Goal: Information Seeking & Learning: Learn about a topic

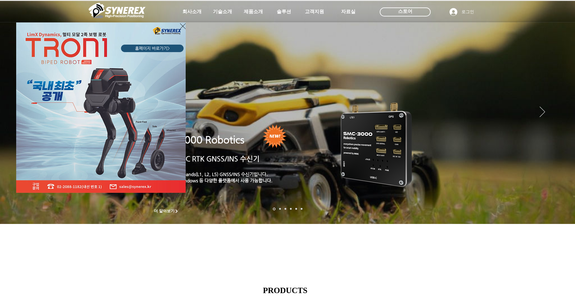
click at [183, 24] on icon "사이트로 돌아가기" at bounding box center [183, 25] width 6 height 7
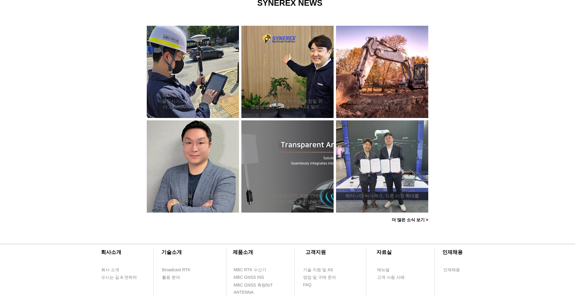
scroll to position [457, 0]
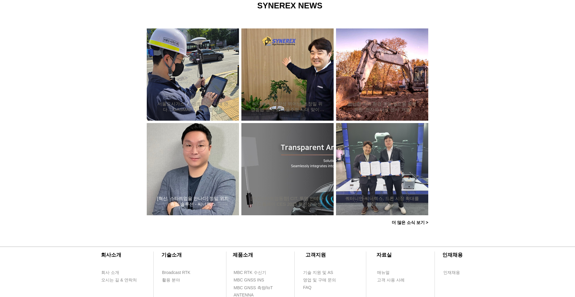
click at [203, 189] on div "[혁신, 스타트업을 만나다] 정밀 위치측정 솔루션 - 씨너렉스" at bounding box center [193, 169] width 76 height 78
click at [201, 201] on h2 "[혁신, 스타트업을 만나다] 정밀 위치측정 솔루션 - 씨너렉스" at bounding box center [193, 201] width 74 height 11
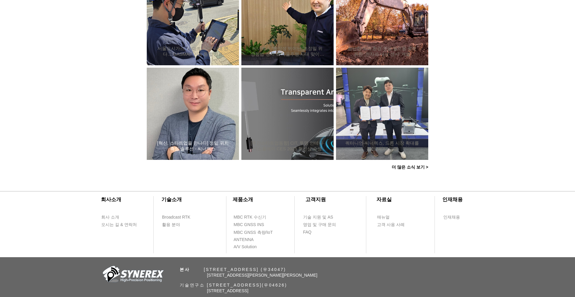
scroll to position [515, 0]
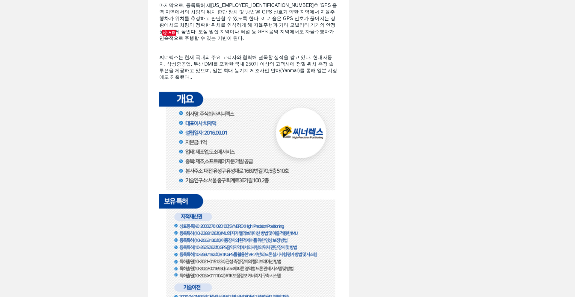
scroll to position [890, 0]
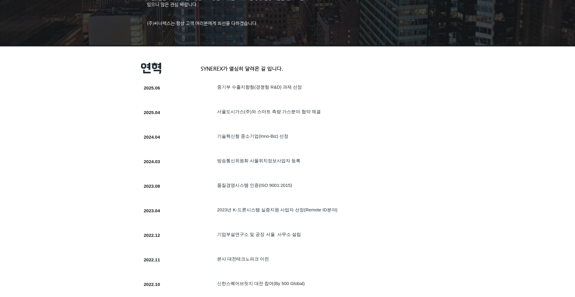
scroll to position [141, 0]
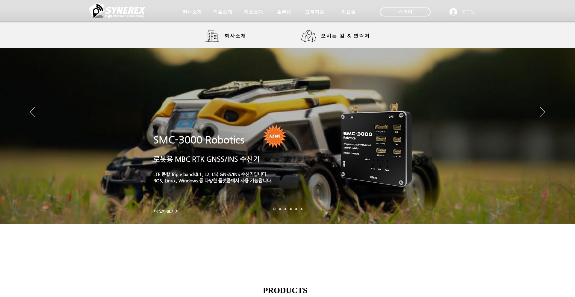
click at [135, 11] on img at bounding box center [117, 10] width 57 height 18
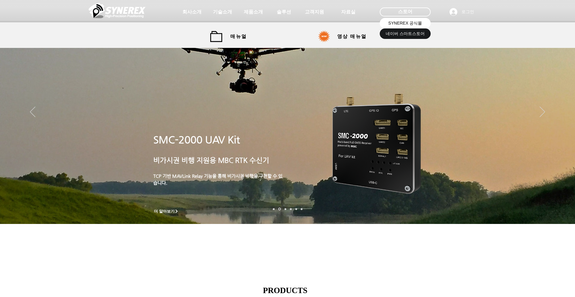
click at [406, 21] on span "SYNEREX 공식몰" at bounding box center [406, 23] width 34 height 6
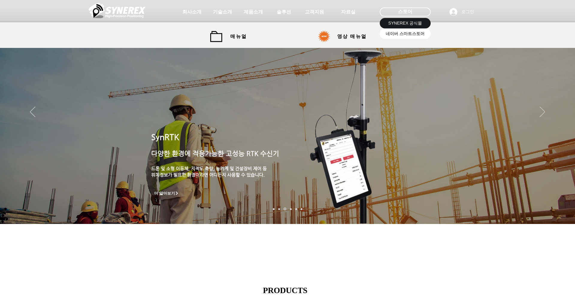
click at [404, 32] on span "네이버 스마트스토어" at bounding box center [405, 34] width 39 height 6
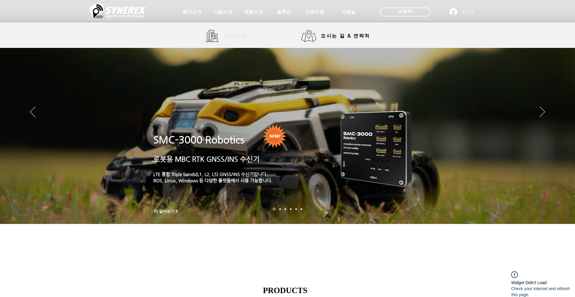
click at [236, 36] on span "회사소개" at bounding box center [235, 36] width 22 height 6
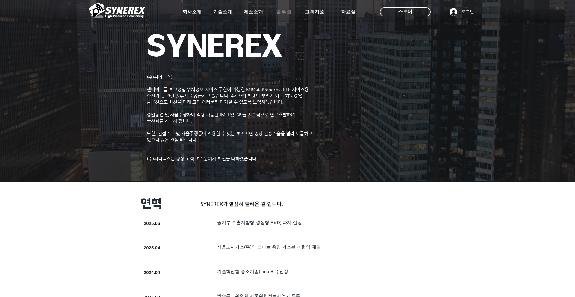
click at [283, 13] on span "솔루션" at bounding box center [284, 12] width 16 height 6
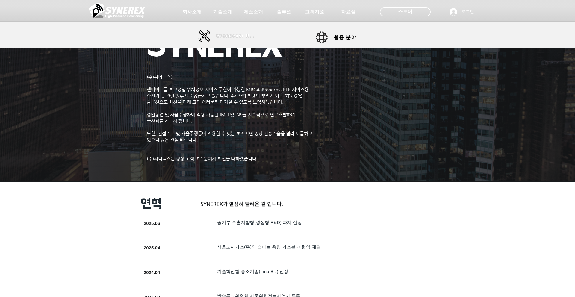
click at [227, 36] on span "Broadcast RTK" at bounding box center [236, 35] width 40 height 5
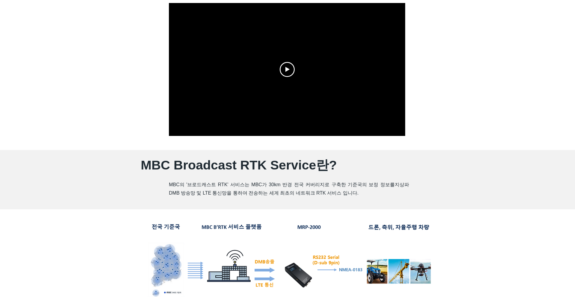
scroll to position [165, 0]
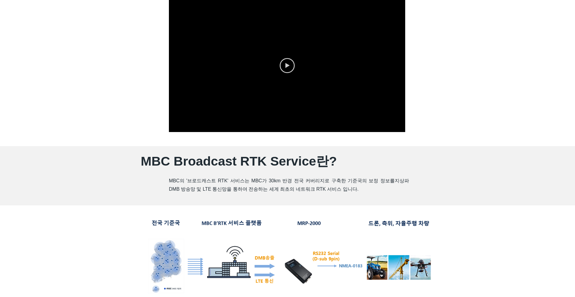
click at [287, 69] on icon "Play video" at bounding box center [287, 65] width 15 height 15
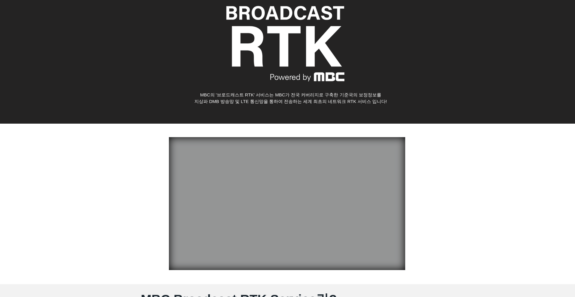
scroll to position [22, 0]
